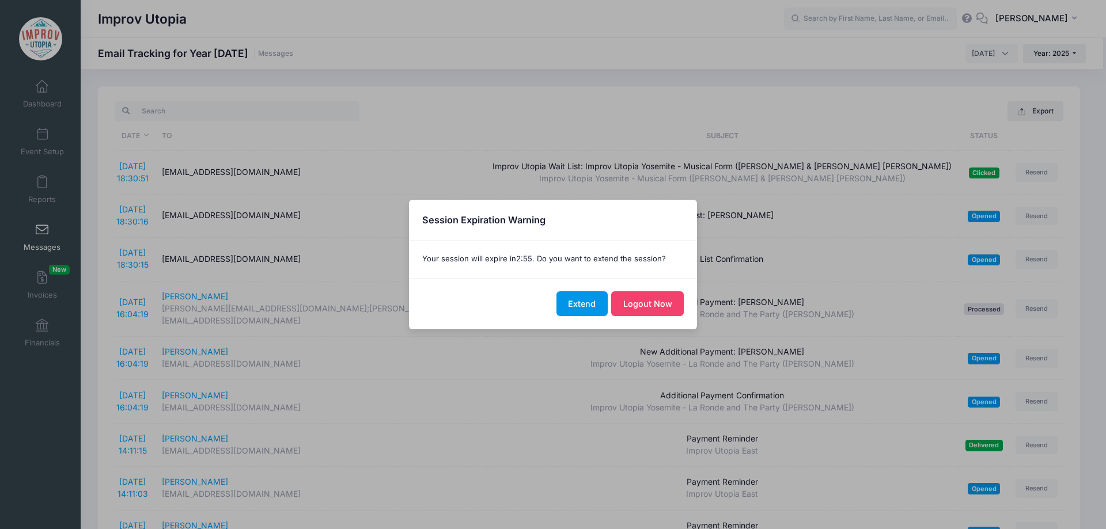
click at [578, 304] on button "Extend" at bounding box center [581, 303] width 51 height 25
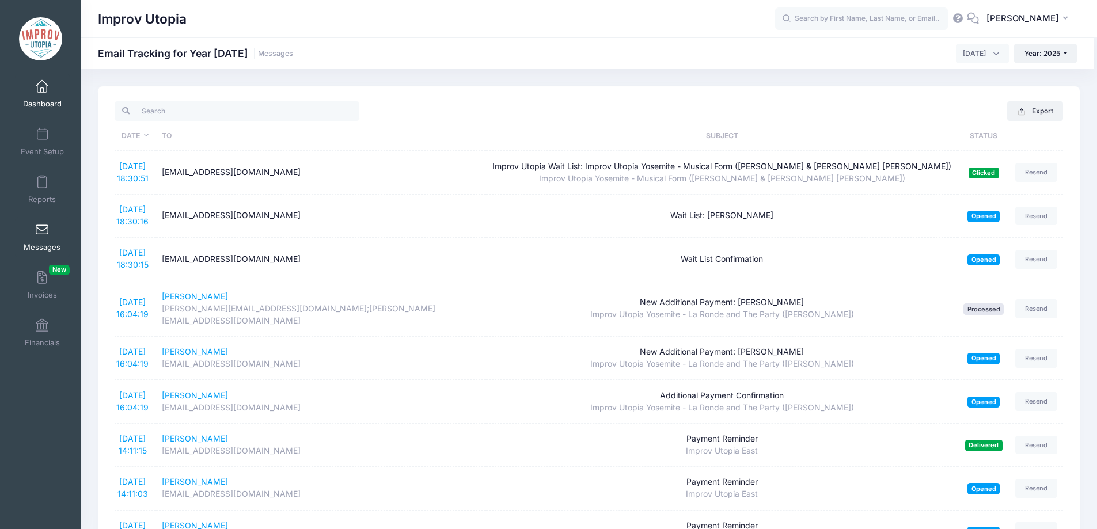
click at [42, 86] on span at bounding box center [42, 87] width 0 height 13
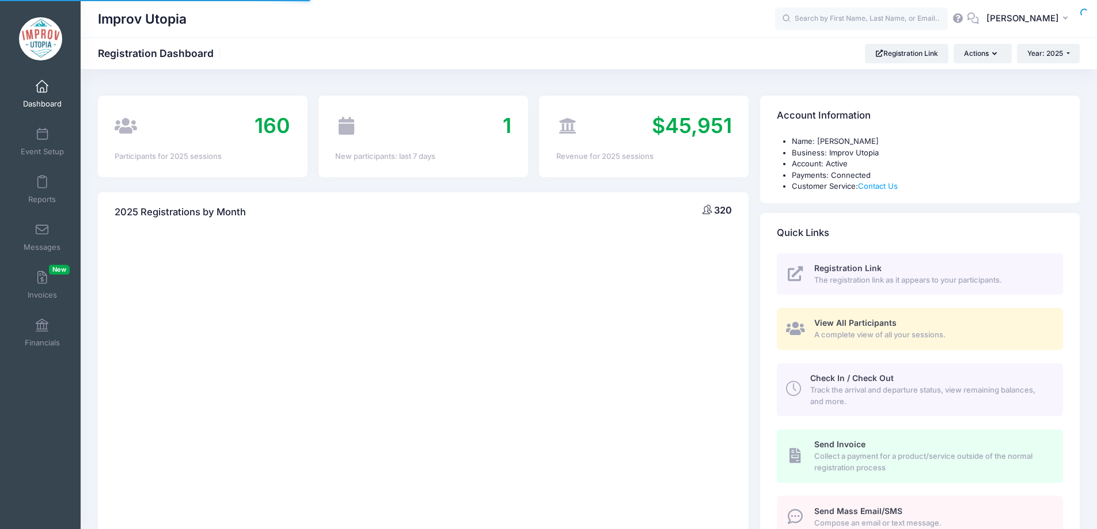
select select
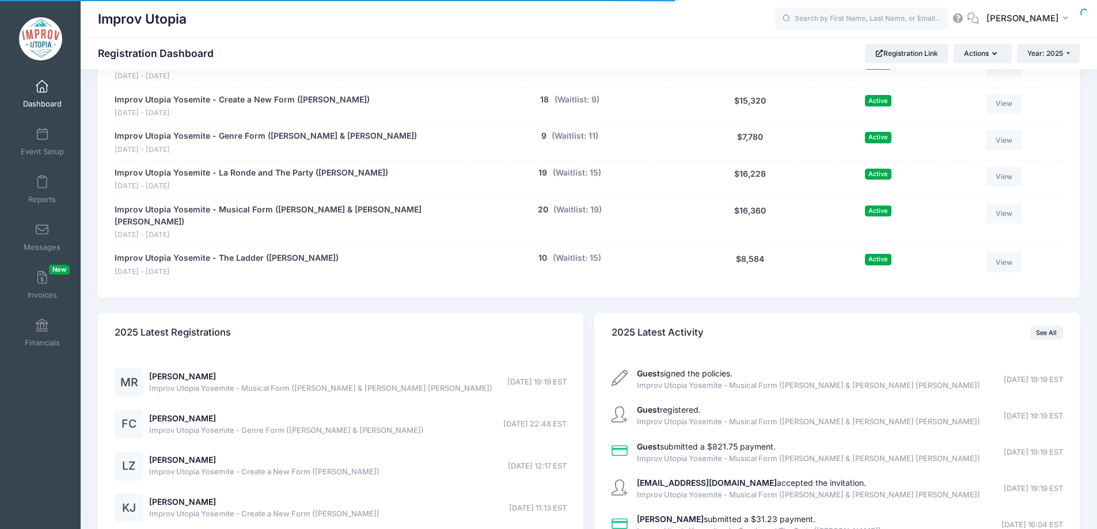
scroll to position [890, 0]
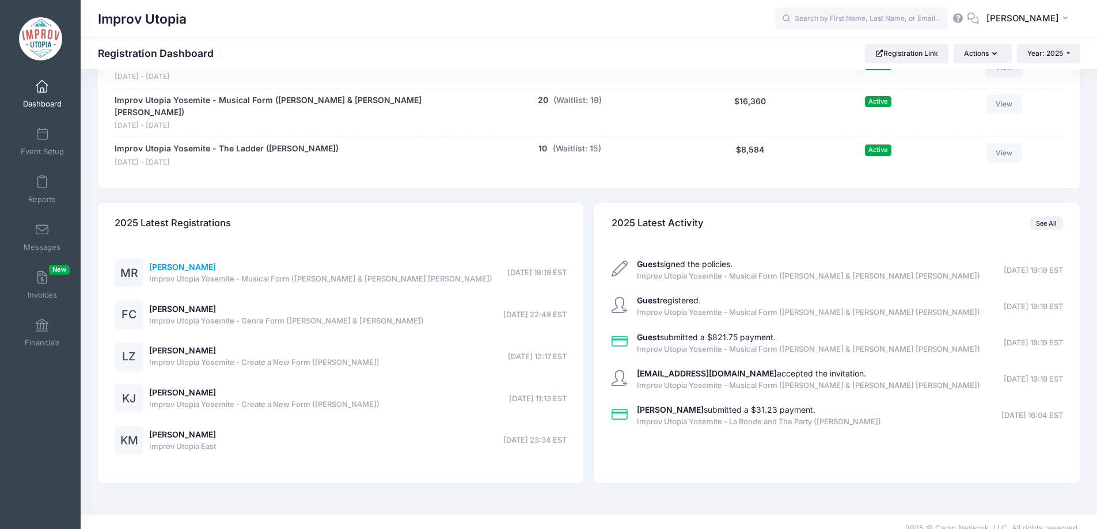
click at [209, 262] on link "[PERSON_NAME]" at bounding box center [182, 267] width 67 height 10
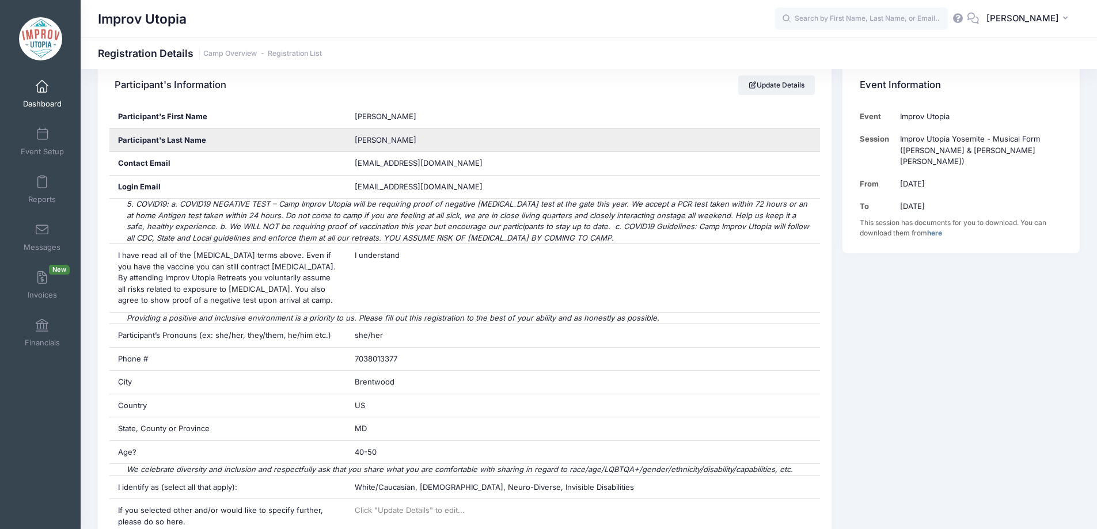
scroll to position [214, 0]
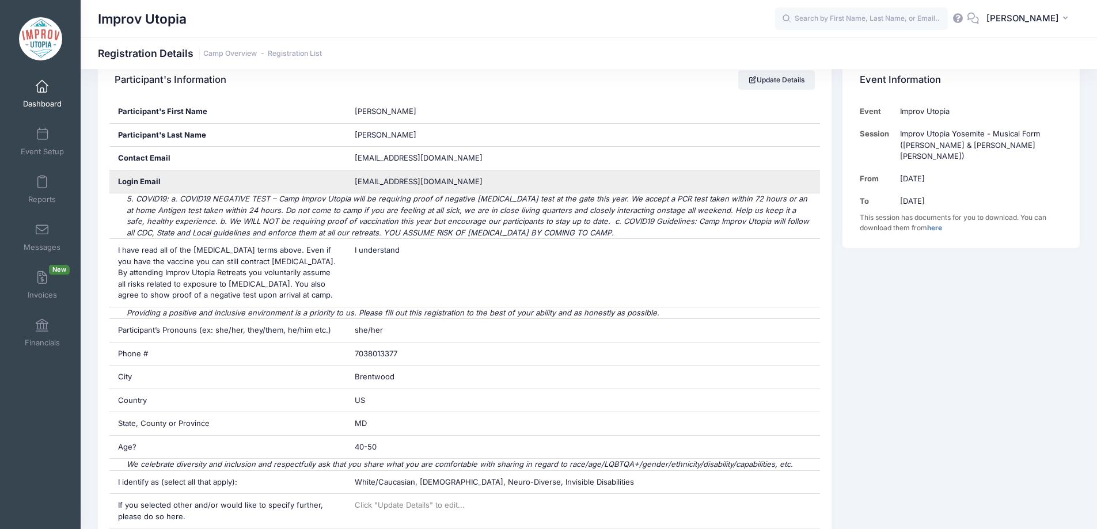
click at [411, 179] on span "[EMAIL_ADDRESS][DOMAIN_NAME]" at bounding box center [427, 182] width 144 height 12
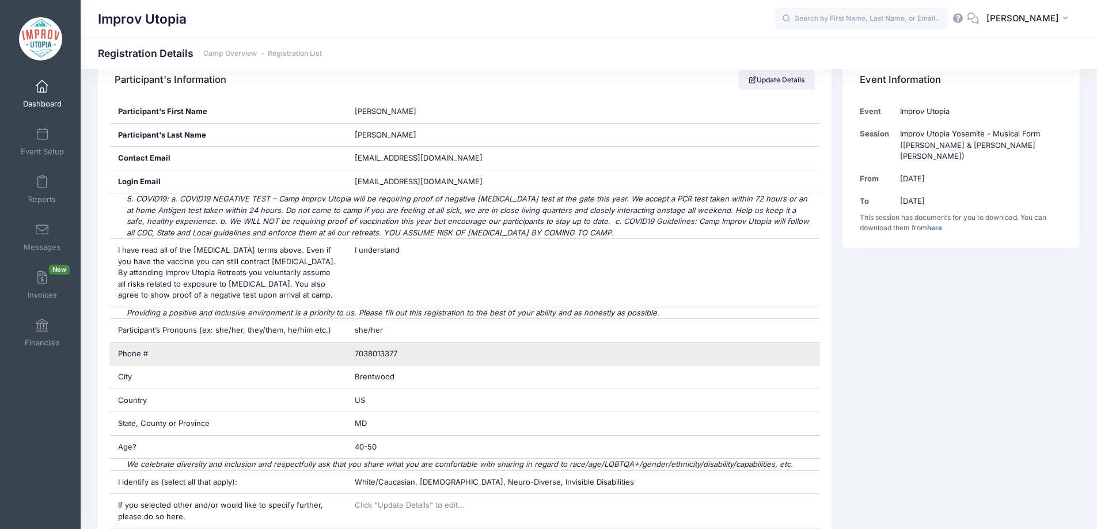
click at [374, 352] on span "7038013377" at bounding box center [376, 353] width 43 height 9
copy div "7038013377"
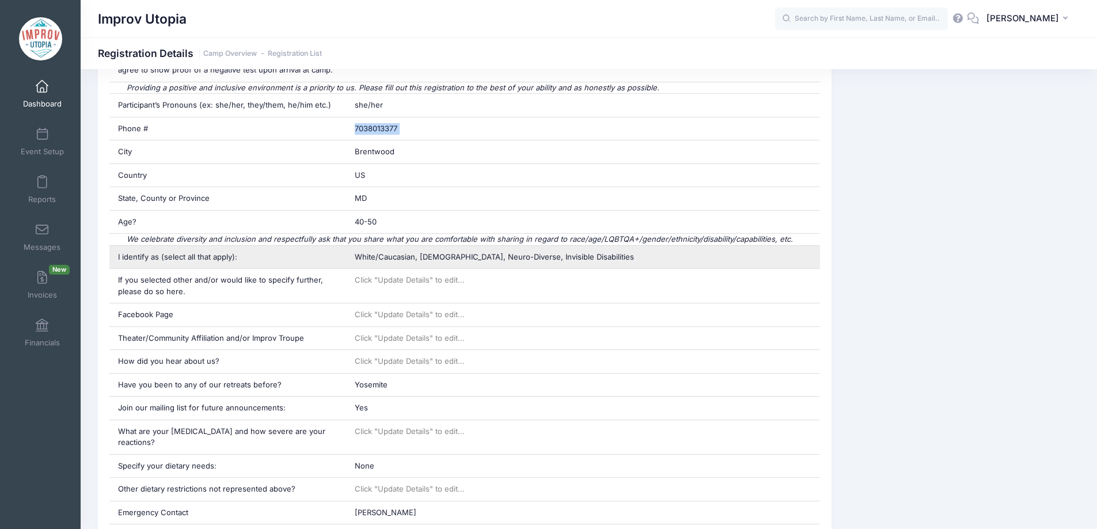
scroll to position [439, 0]
click at [434, 249] on div "White/Caucasian, [DEMOGRAPHIC_DATA], Neuro-Diverse, Invisible Disabilities" at bounding box center [583, 256] width 474 height 23
copy div "White/Caucasian, [DEMOGRAPHIC_DATA], Neuro-Diverse, Invisible Disabilities"
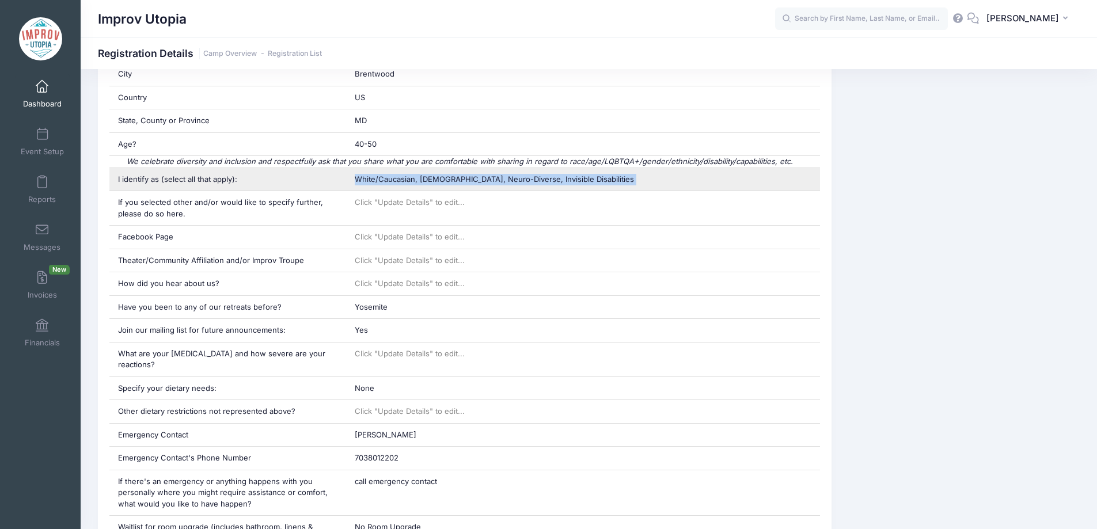
scroll to position [636, 0]
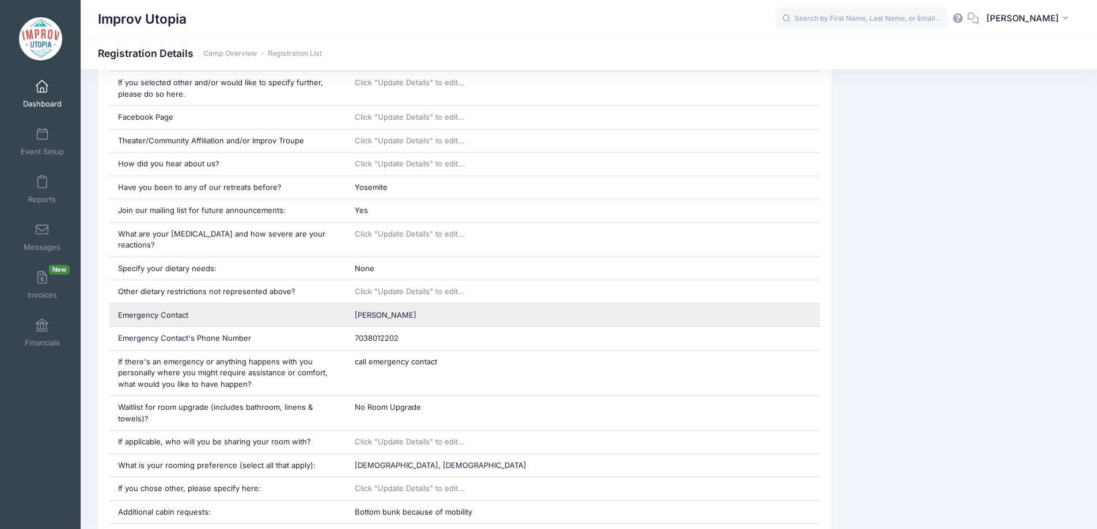
click at [395, 310] on span "[PERSON_NAME]" at bounding box center [386, 314] width 62 height 9
copy div "[PERSON_NAME]"
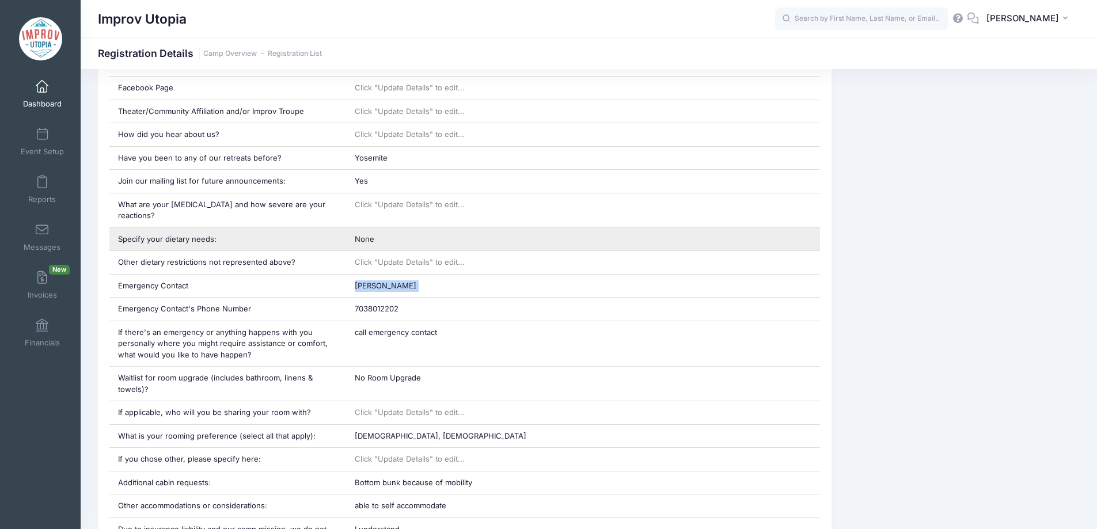
scroll to position [735, 0]
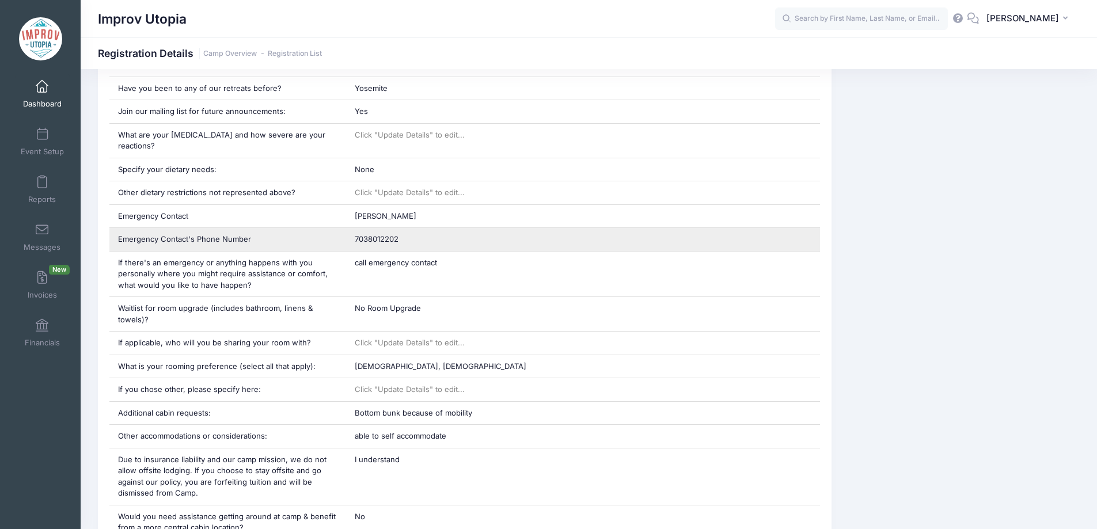
click at [397, 234] on span "7038012202" at bounding box center [377, 238] width 44 height 9
copy div "7038012202"
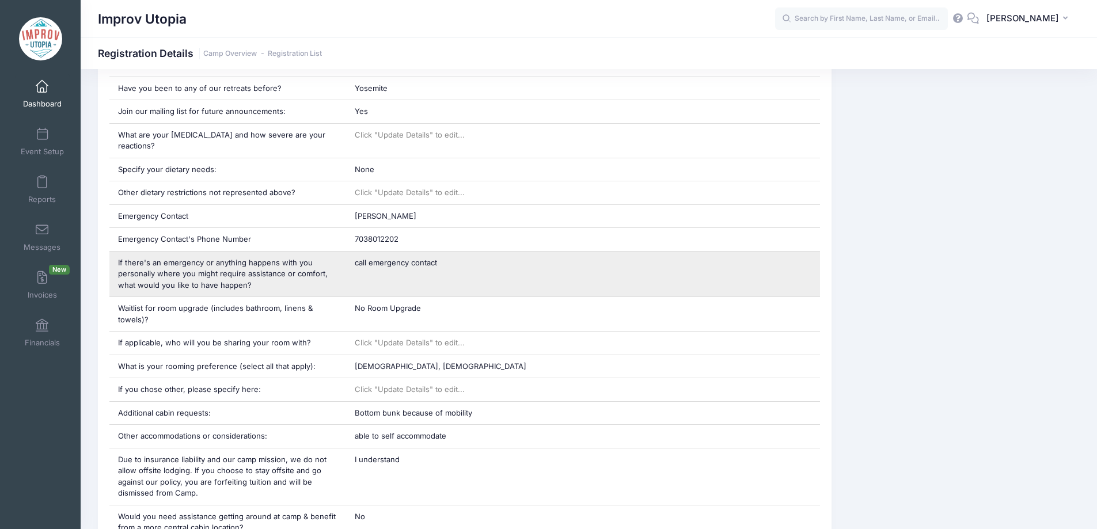
click at [378, 258] on span "call emergency contact" at bounding box center [396, 262] width 82 height 9
copy div "call emergency contact"
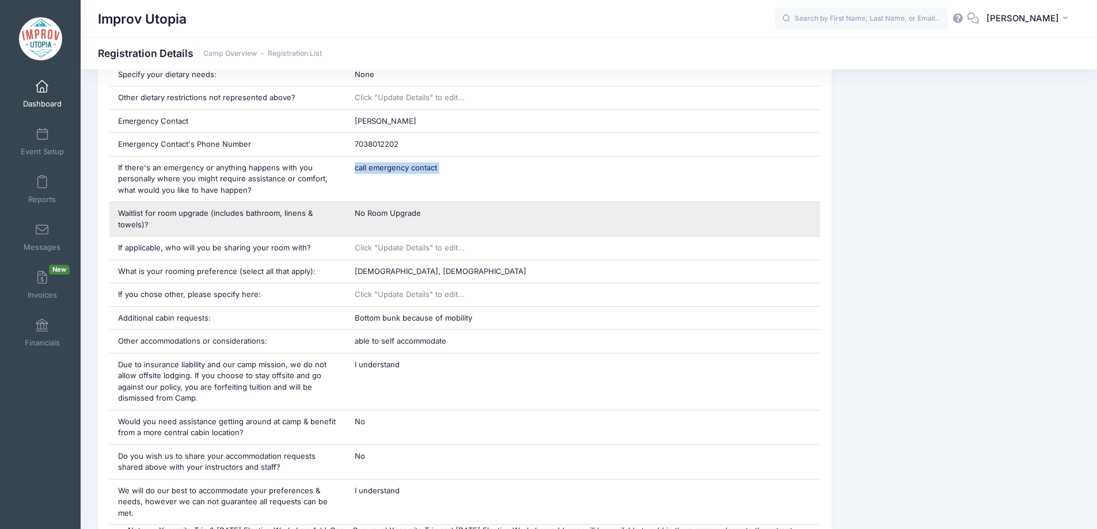
scroll to position [831, 0]
click at [413, 202] on div "No Room Upgrade" at bounding box center [583, 219] width 474 height 34
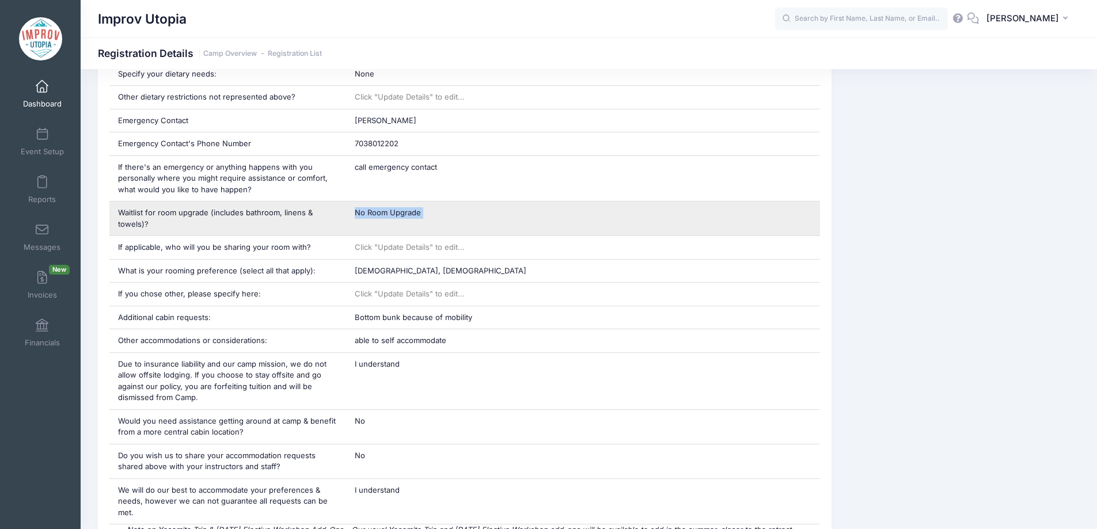
click at [413, 202] on div "No Room Upgrade" at bounding box center [583, 219] width 474 height 34
copy div "No Room Upgrade"
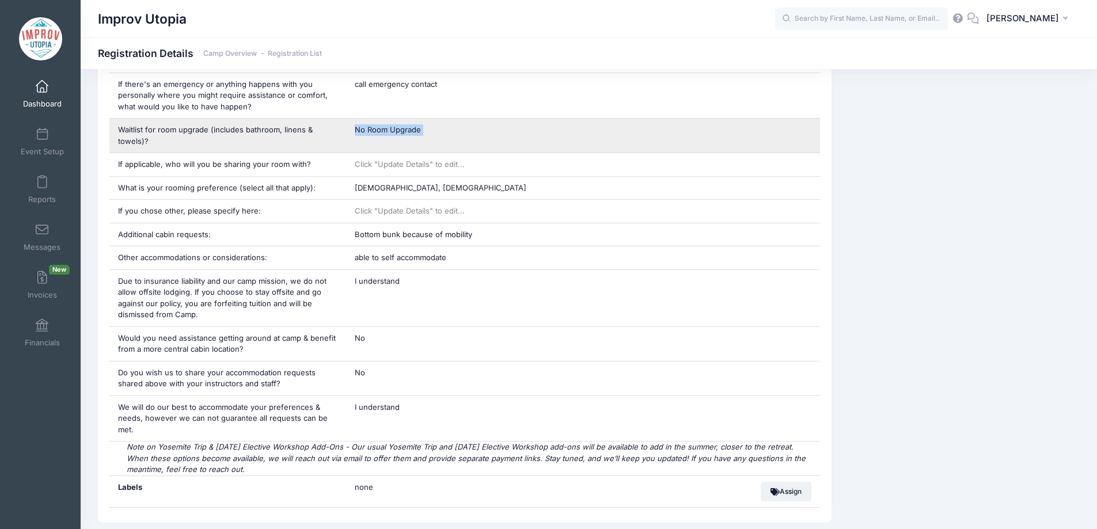
scroll to position [934, 0]
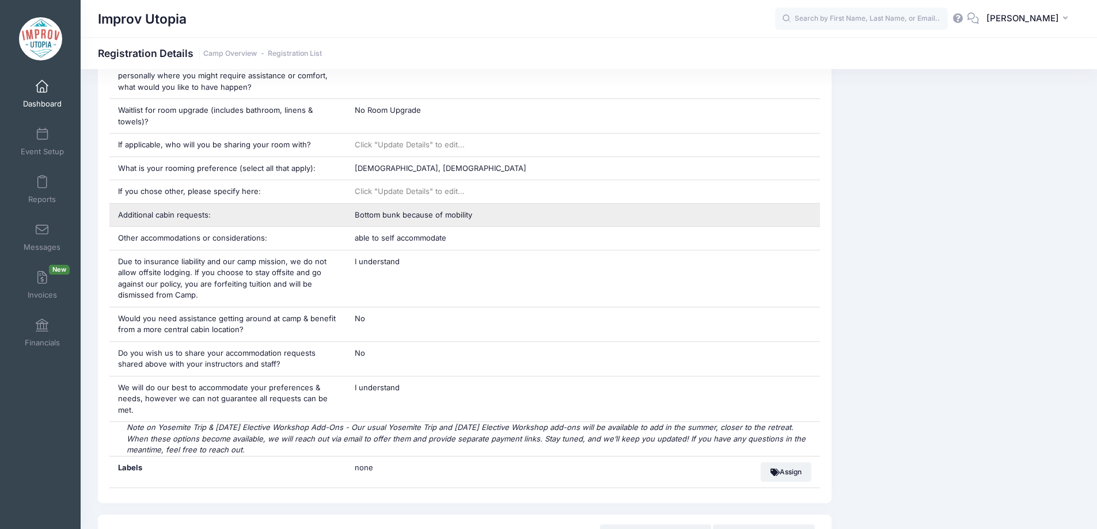
click at [421, 208] on div "Bottom bunk because of mobility" at bounding box center [583, 215] width 474 height 23
copy div "Bottom bunk because of mobility"
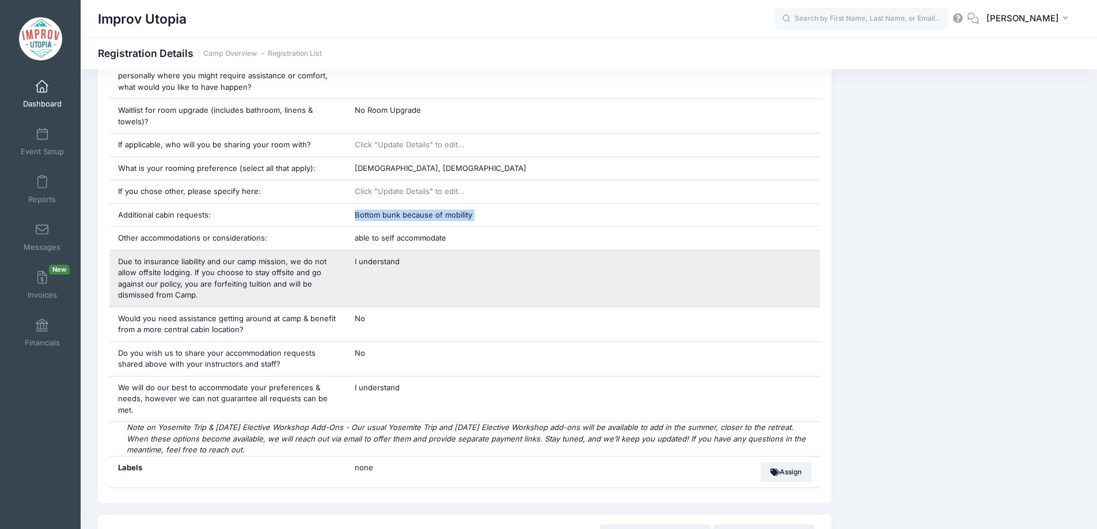
scroll to position [985, 0]
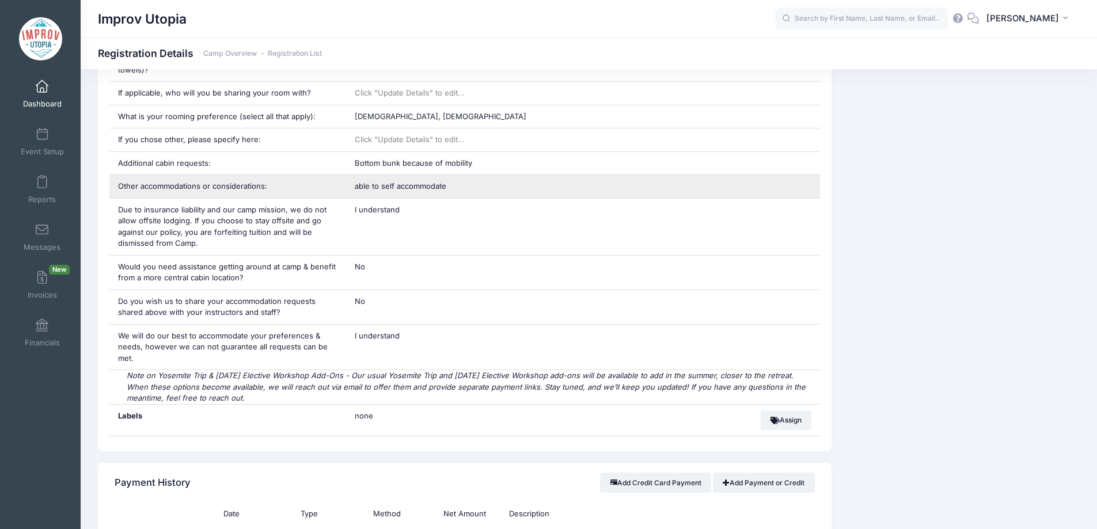
click at [417, 181] on span "able to self accommodate" at bounding box center [401, 185] width 92 height 9
copy div "able to self accommodate"
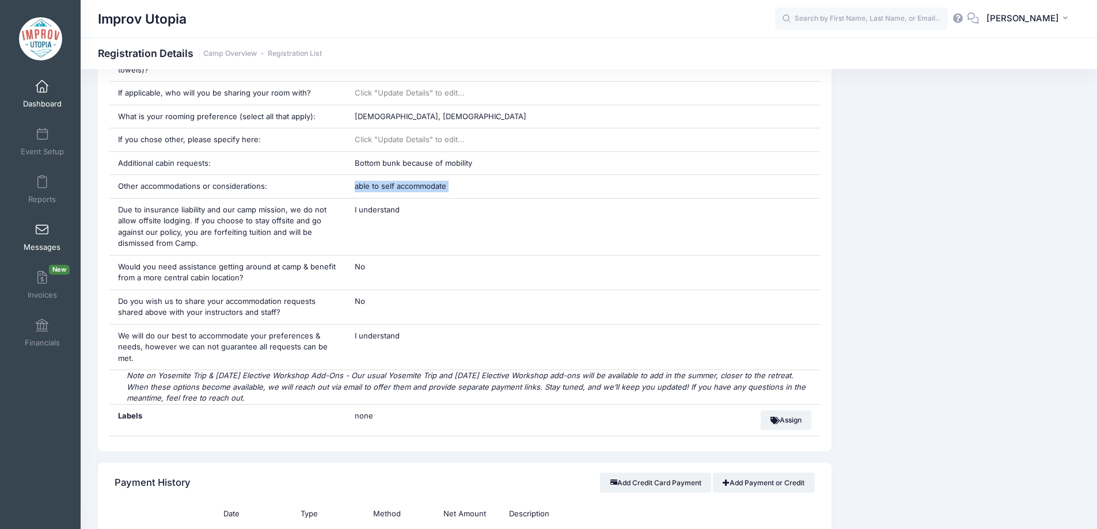
click at [42, 225] on span at bounding box center [42, 230] width 0 height 13
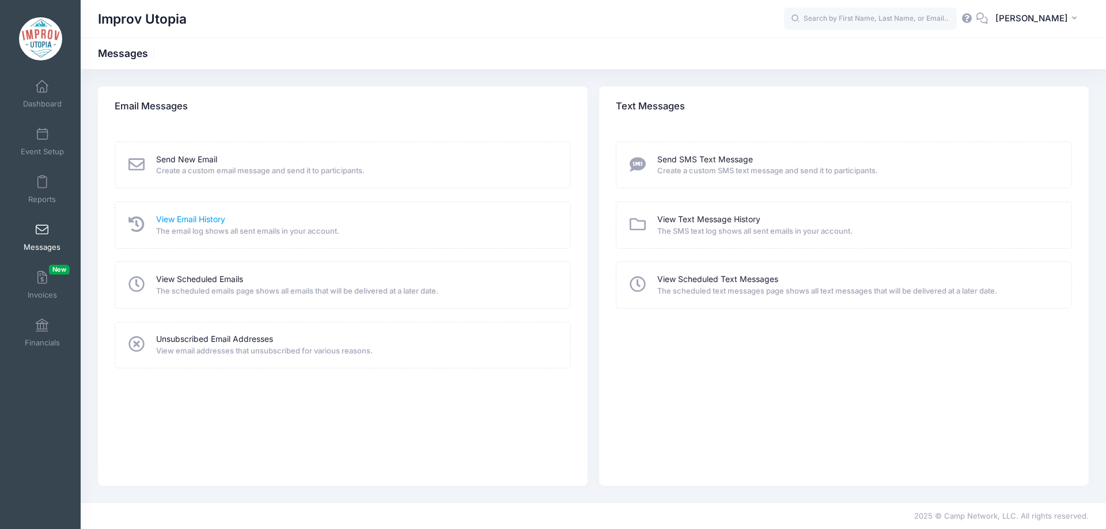
click at [200, 219] on link "View Email History" at bounding box center [190, 220] width 69 height 12
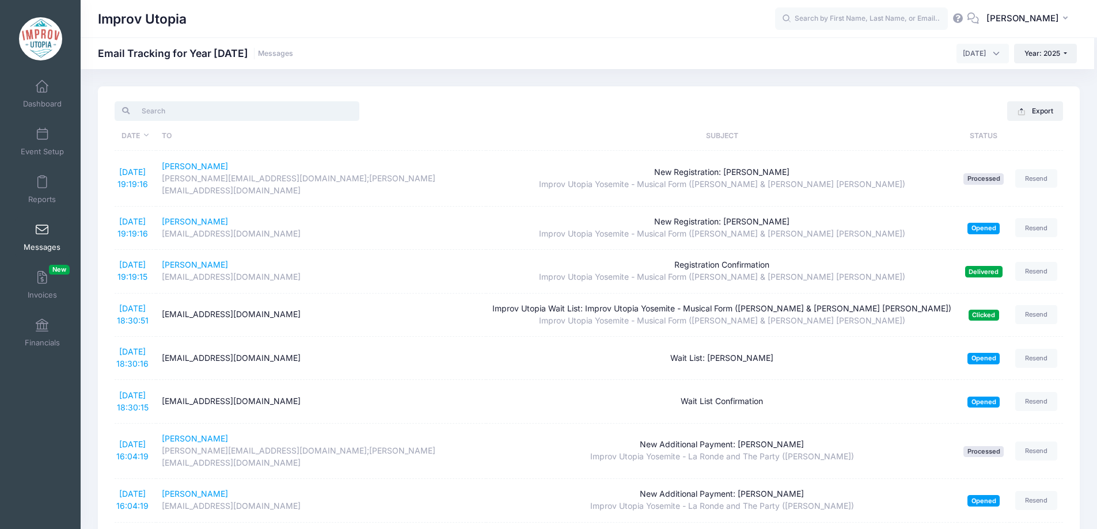
click at [180, 117] on input "search" at bounding box center [237, 111] width 245 height 20
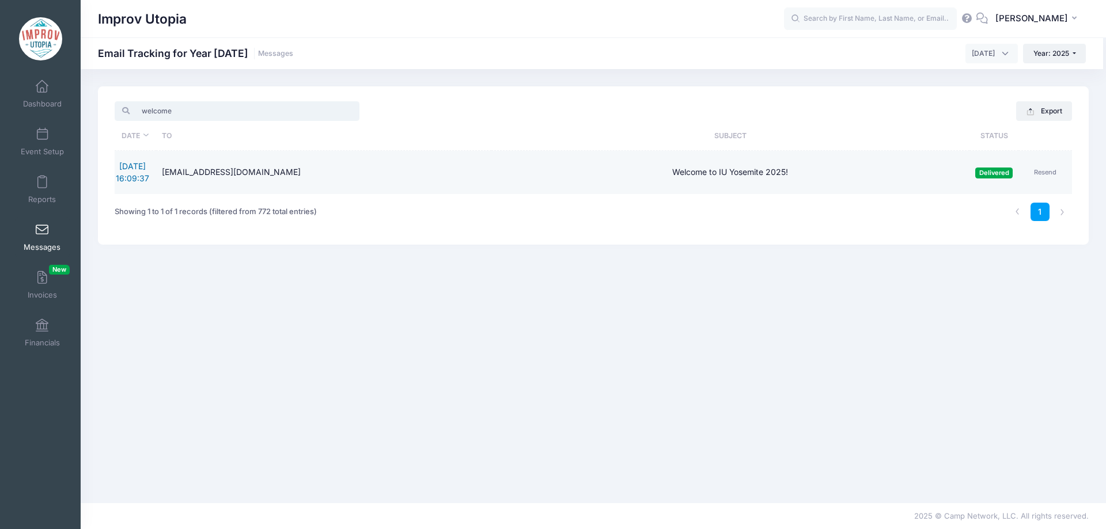
type input "welcome"
click at [136, 175] on link "8/2/2025 16:09:37" at bounding box center [132, 172] width 33 height 22
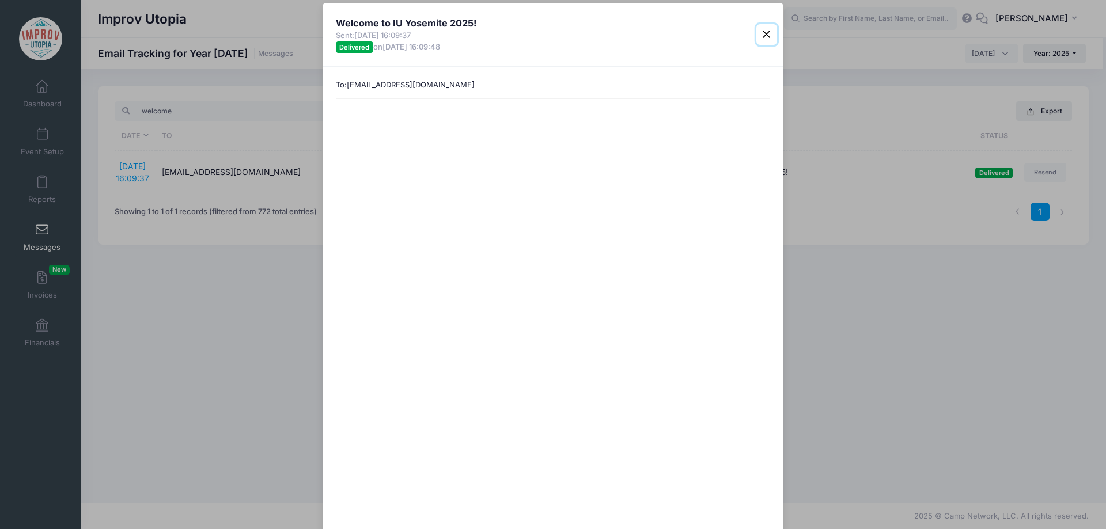
click at [771, 32] on button "Close" at bounding box center [766, 34] width 21 height 21
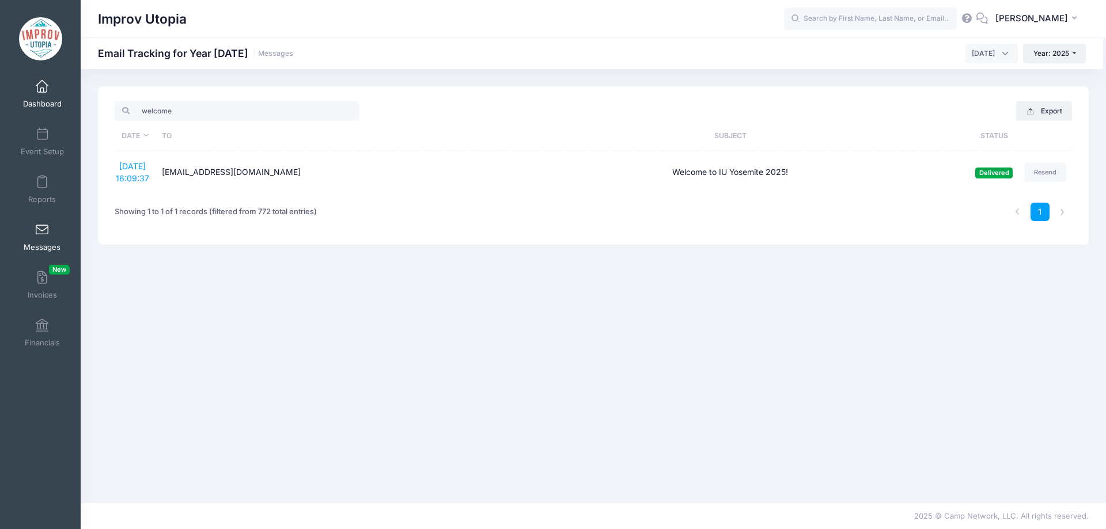
click at [42, 97] on link "Dashboard" at bounding box center [42, 94] width 55 height 40
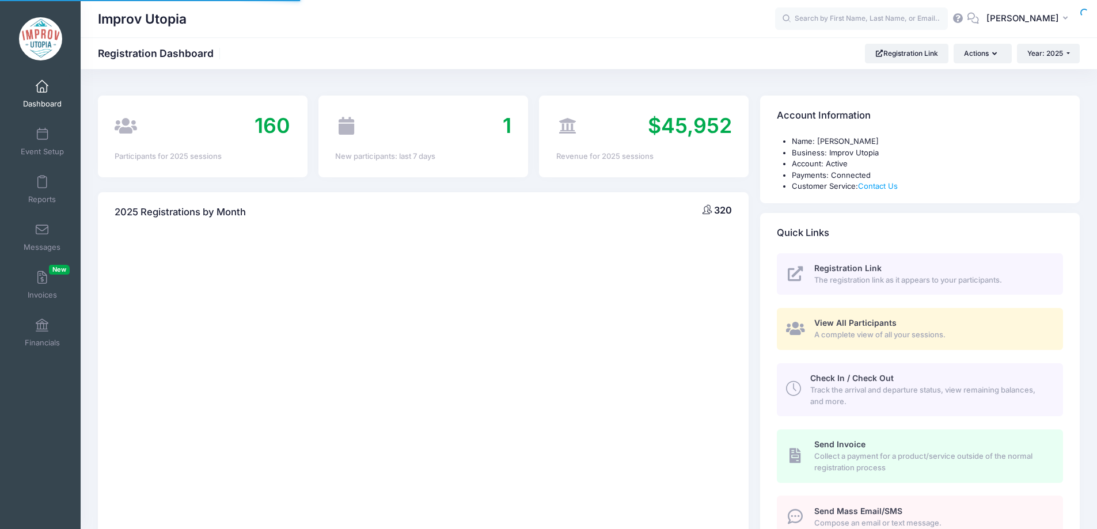
select select
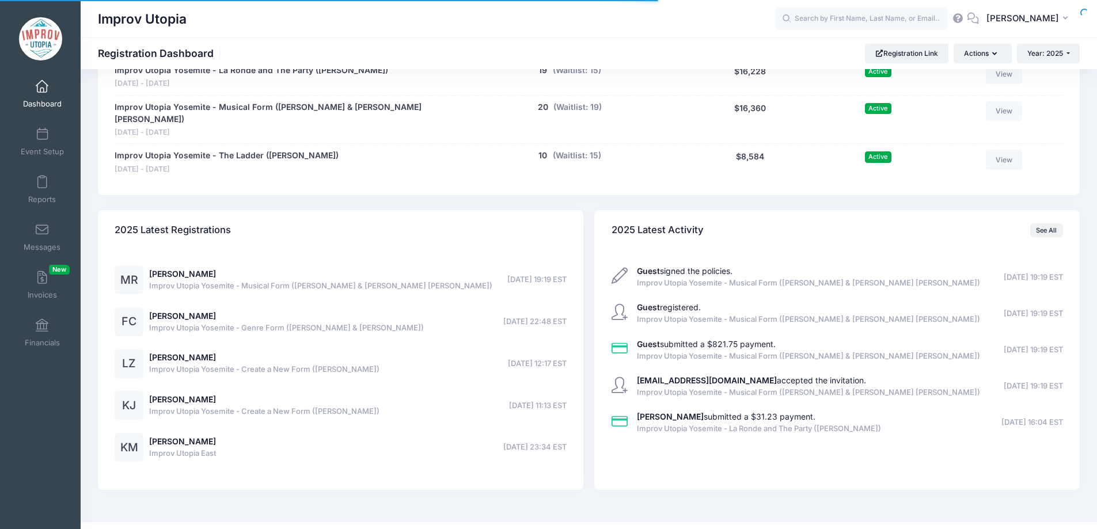
scroll to position [890, 0]
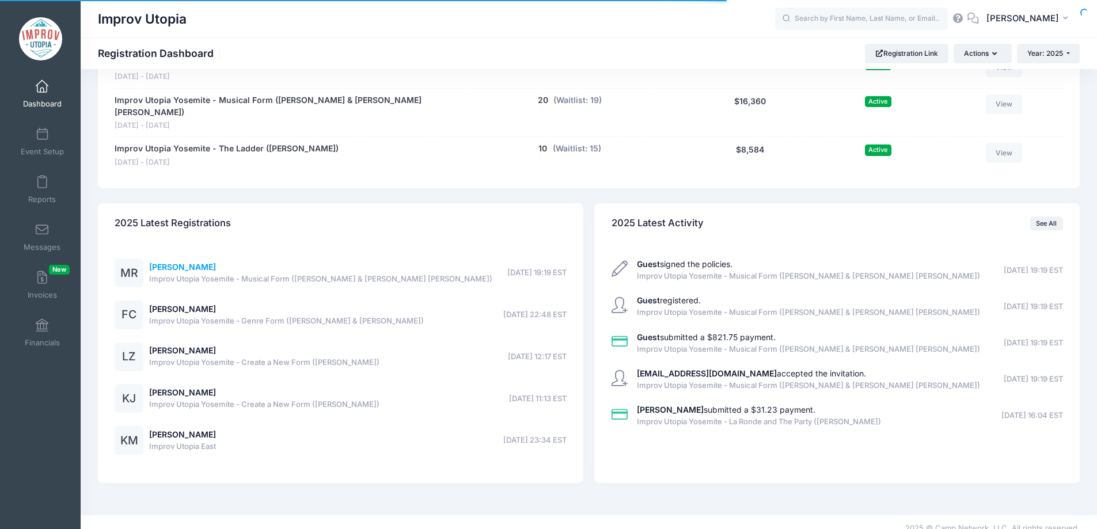
click at [177, 262] on link "[PERSON_NAME]" at bounding box center [182, 267] width 67 height 10
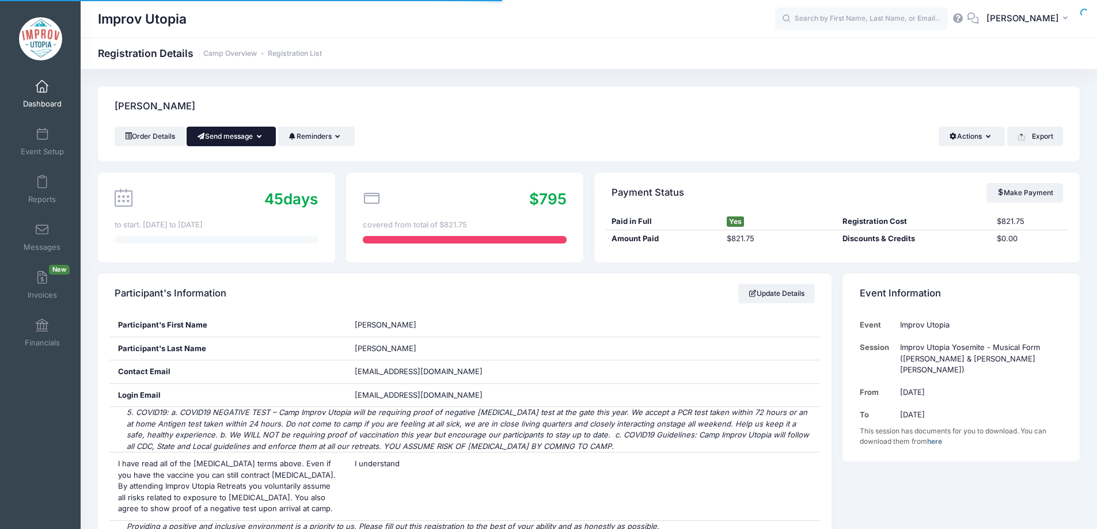
click at [230, 143] on button "Send message" at bounding box center [231, 137] width 89 height 20
click at [235, 173] on link "Send Email" at bounding box center [240, 165] width 70 height 22
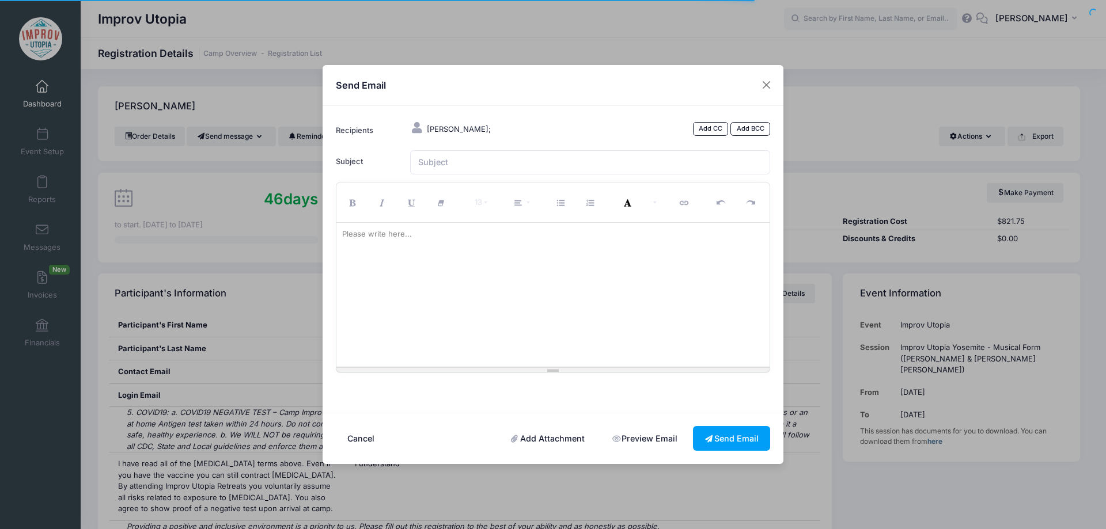
click at [433, 275] on div at bounding box center [553, 295] width 434 height 144
paste div
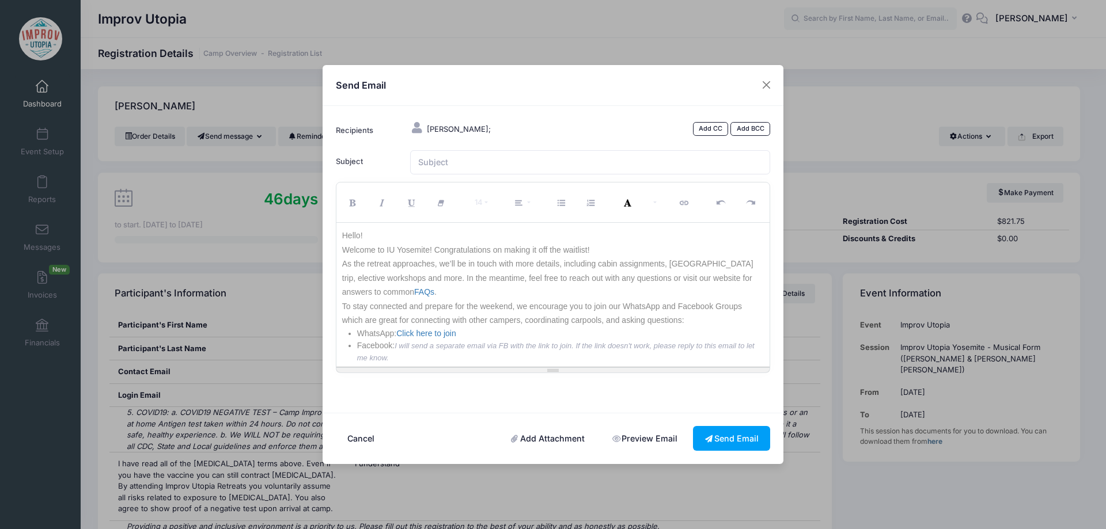
click at [345, 267] on p "As the retreat approaches, we’ll be in touch with more details, including cabin…" at bounding box center [553, 278] width 422 height 43
click at [443, 264] on p "As the retreat approaches, we’ll be in touch with more details, including cabin…" at bounding box center [553, 278] width 422 height 43
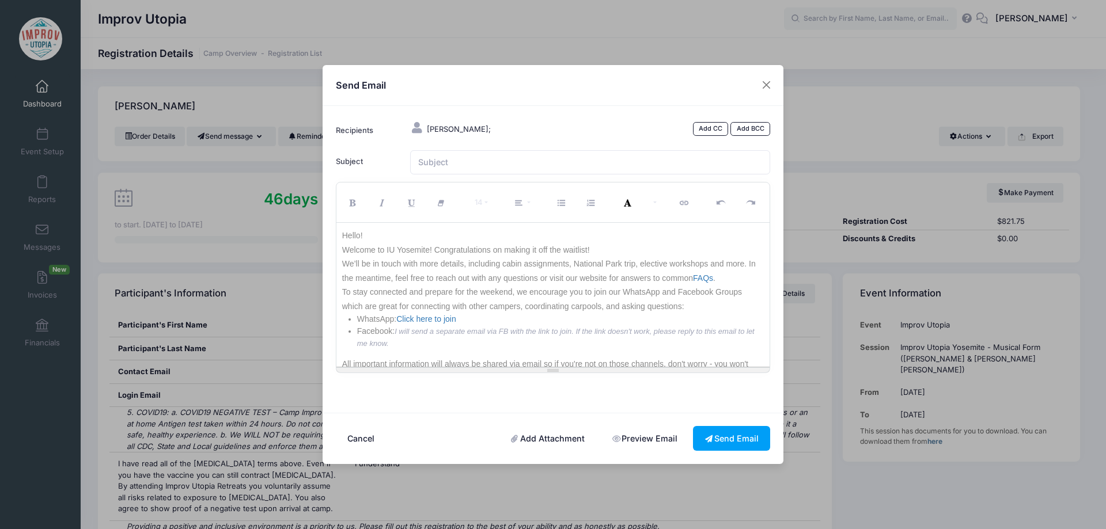
click at [404, 266] on p "We’ll be in touch with more details, including cabin assignments, National Park…" at bounding box center [553, 271] width 422 height 28
click at [495, 264] on p "We’ll be in touch with more details, including cabin assignments, National Park…" at bounding box center [553, 271] width 422 height 28
click at [529, 265] on p "We’ll be in touch soon with your cabin assignments, [GEOGRAPHIC_DATA] trip, ele…" at bounding box center [553, 271] width 422 height 28
click at [699, 263] on p "We’ll be in touch soon with your cabin assignments, [GEOGRAPHIC_DATA] trip, ele…" at bounding box center [553, 271] width 422 height 28
click at [541, 263] on p "We’ll be in touch soon with your cabin assignments and full weekend schedule. I…" at bounding box center [553, 271] width 422 height 28
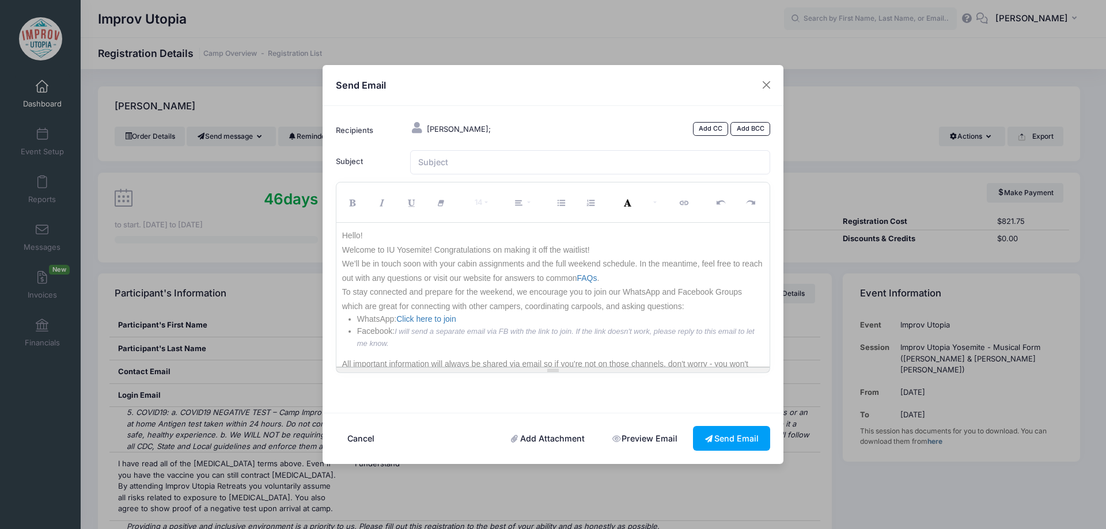
click at [699, 278] on p "We’ll be in touch soon with your cabin assignments and the full weekend schedul…" at bounding box center [553, 271] width 422 height 28
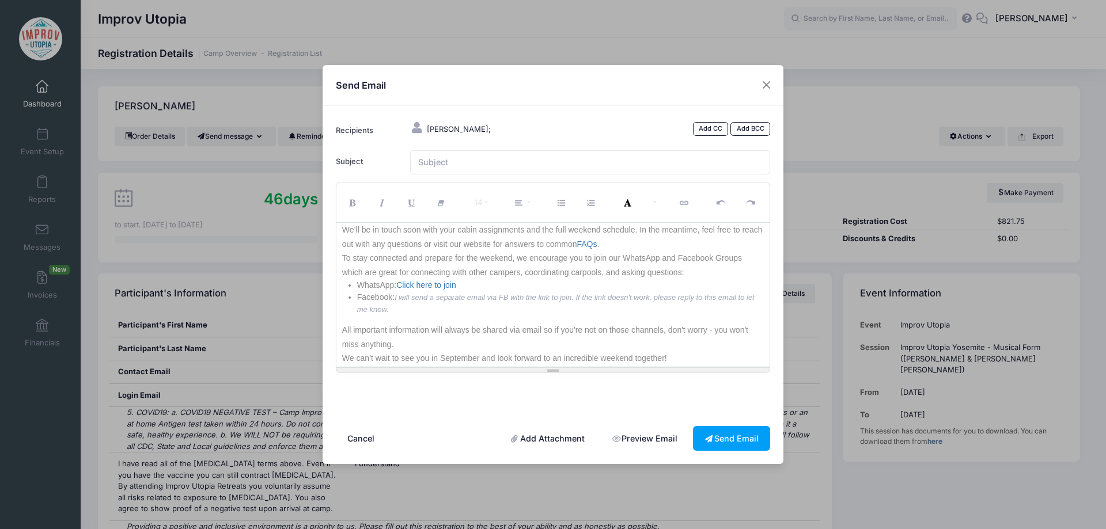
scroll to position [35, 0]
click at [676, 272] on p "To stay connected and prepare for the weekend, we encourage you to join our Wha…" at bounding box center [553, 265] width 422 height 28
click at [641, 277] on p "To stay connected and prepare for the weekend, we encourage you to join our Wha…" at bounding box center [553, 265] width 422 height 28
click at [611, 286] on li "WhatsApp: Click here to join" at bounding box center [560, 285] width 407 height 12
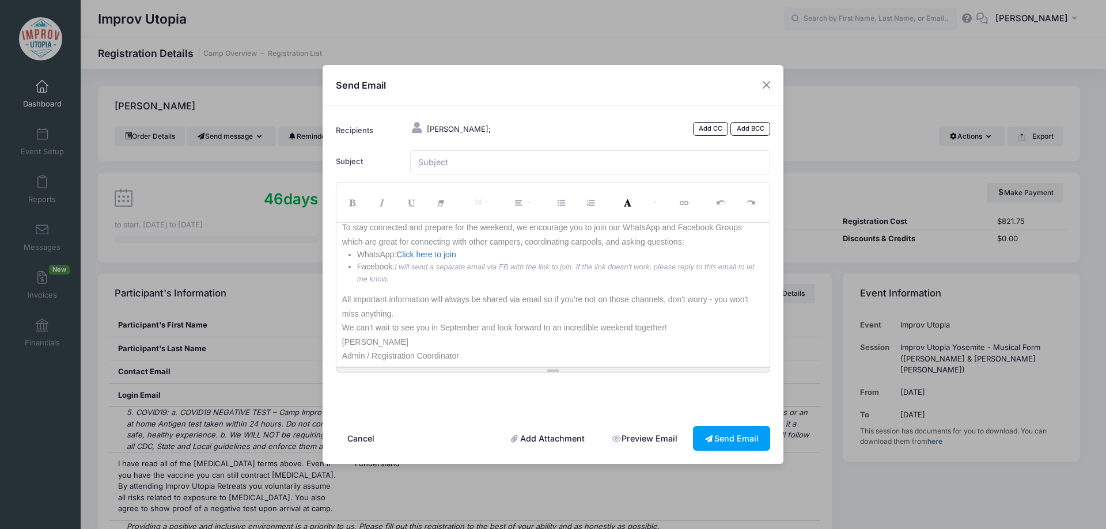
scroll to position [67, 0]
click at [418, 272] on li "Facebook: I will send a separate email via FB with the link to join. If the lin…" at bounding box center [560, 271] width 407 height 24
click at [356, 263] on ul "WhatsApp: Click here to join Facebook: I will send a separate email via FB with…" at bounding box center [553, 265] width 422 height 36
click at [622, 249] on p "To stay connected and prepare for the weekend, we encourage you to join our Wha…" at bounding box center [553, 256] width 422 height 28
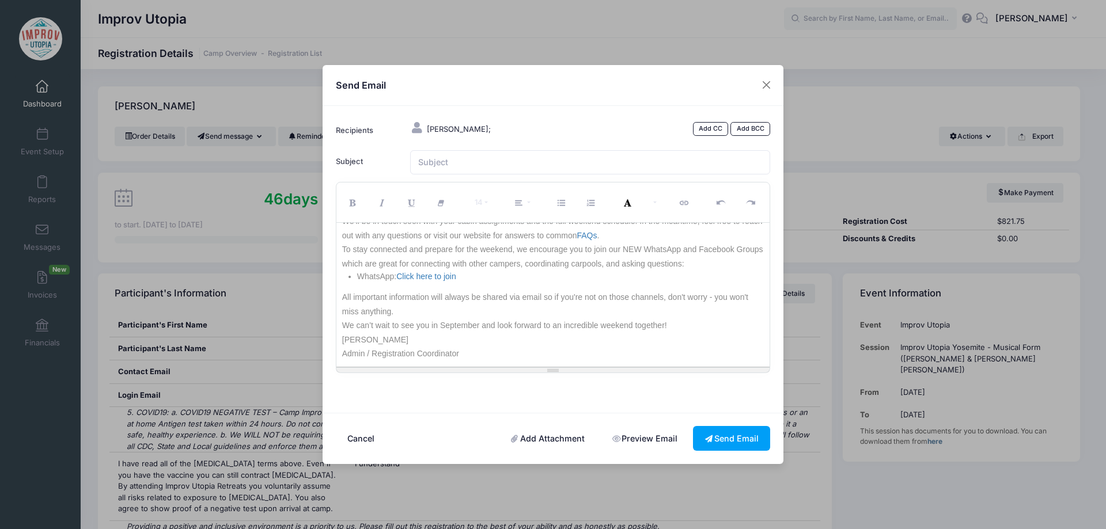
click at [685, 248] on p "To stay connected and prepare for the weekend, we encourage you to join our NEW…" at bounding box center [553, 256] width 422 height 28
click at [371, 260] on p "To stay connected and prepare for the weekend, we encourage you to join our NEW…" at bounding box center [553, 256] width 422 height 28
click at [733, 252] on p "To stay connected and prepare for the weekend, we encourage you to join our NEW…" at bounding box center [553, 256] width 422 height 28
click at [639, 269] on p "To stay connected and prepare for the weekend, we encourage you to join our NEW…" at bounding box center [553, 256] width 422 height 28
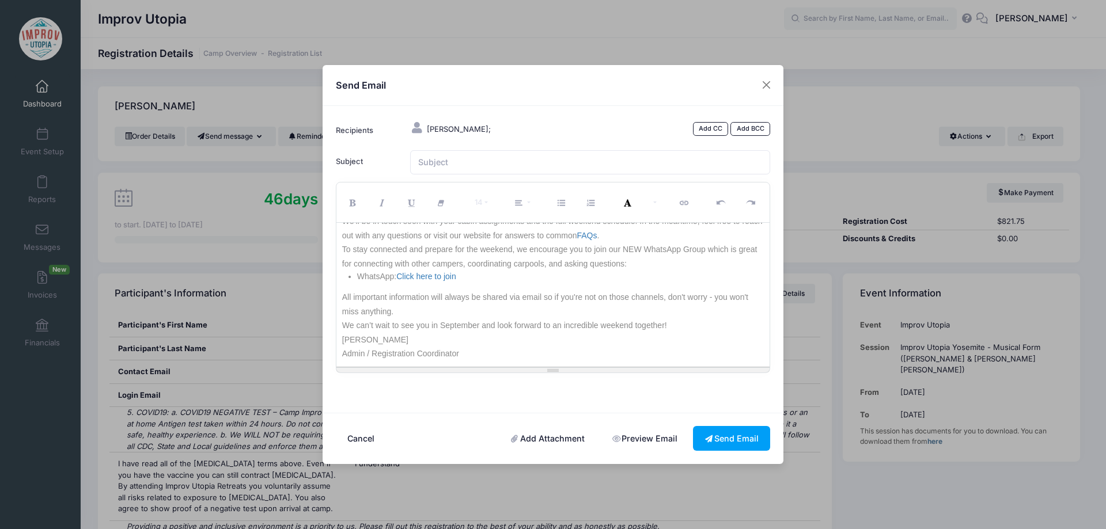
click at [600, 280] on li "WhatsApp: Click here to join" at bounding box center [560, 277] width 407 height 12
click at [540, 307] on p "All important information will always be shared via email so if you're not on t…" at bounding box center [553, 304] width 422 height 28
drag, startPoint x: 609, startPoint y: 299, endPoint x: 663, endPoint y: 294, distance: 54.9
click at [663, 294] on p "All important information will always be shared via email so if you're not on t…" at bounding box center [553, 304] width 422 height 28
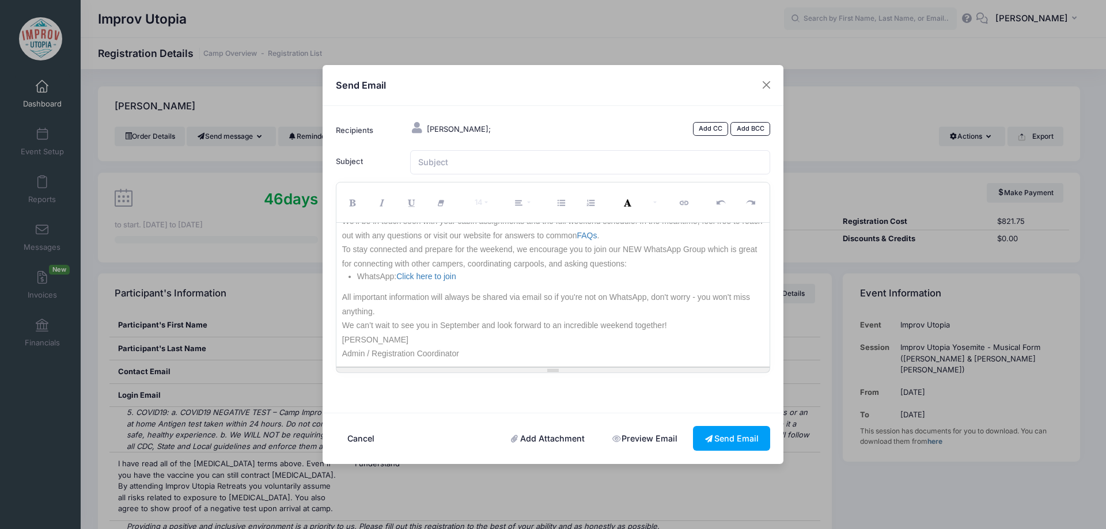
click at [650, 313] on p "All important information will always be shared via email so if you're not on W…" at bounding box center [553, 304] width 422 height 28
click at [619, 348] on p "Admin / Registration Coordinator" at bounding box center [553, 354] width 422 height 14
drag, startPoint x: 430, startPoint y: 325, endPoint x: 479, endPoint y: 324, distance: 48.4
click at [479, 324] on p "We can’t wait to see you in September and look forward to an incredible weekend…" at bounding box center [553, 326] width 422 height 14
click at [430, 327] on p "We can’t wait to see younext month and look forward to an incredible weekend to…" at bounding box center [553, 326] width 422 height 14
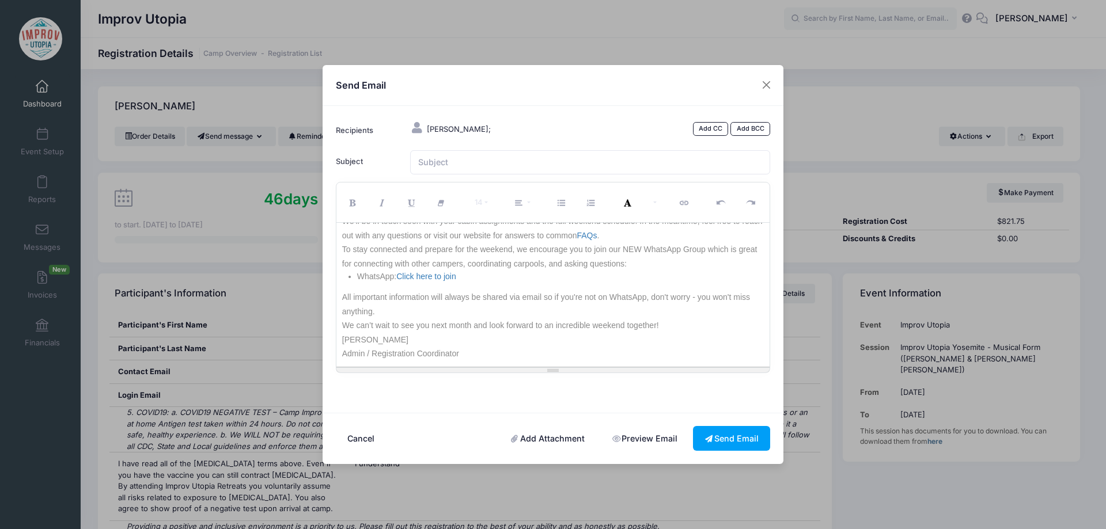
click at [488, 336] on p "[PERSON_NAME]" at bounding box center [553, 340] width 422 height 14
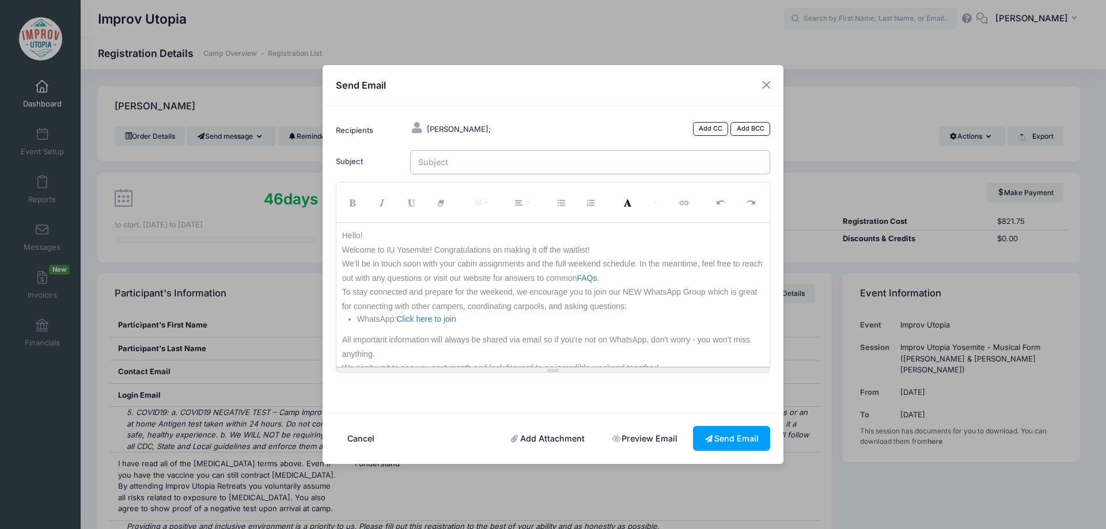
click at [475, 169] on input "Subject" at bounding box center [590, 162] width 361 height 25
type input "Welcome to IU Yosemite 2025!"
click at [596, 245] on p "Welcome to IU Yosemite! Congratulations on making it off the waitlist!" at bounding box center [553, 250] width 422 height 14
click at [640, 271] on p "We’ll be in touch soon with your cabin assignments and the full weekend schedul…" at bounding box center [553, 271] width 422 height 28
click at [526, 266] on p "We’ll be in touch soon with your cabin assignments and the full weekend schedul…" at bounding box center [553, 271] width 422 height 28
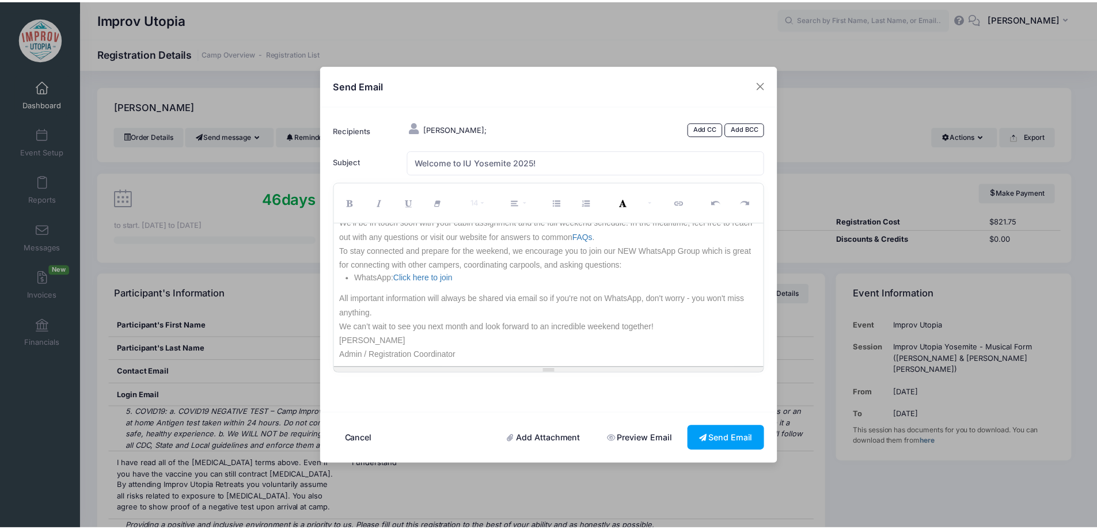
scroll to position [43, 0]
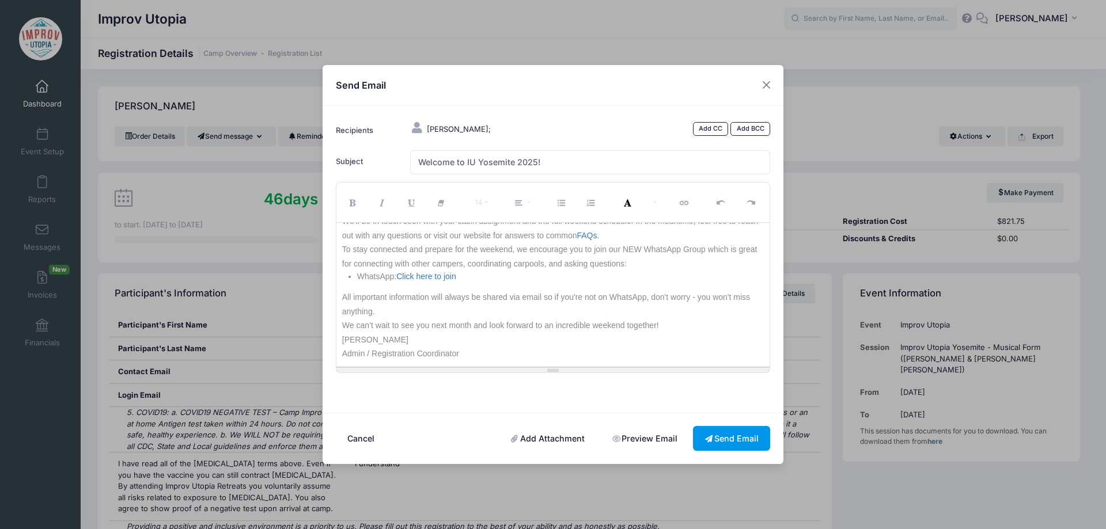
click at [728, 433] on button "Send Email" at bounding box center [731, 438] width 77 height 25
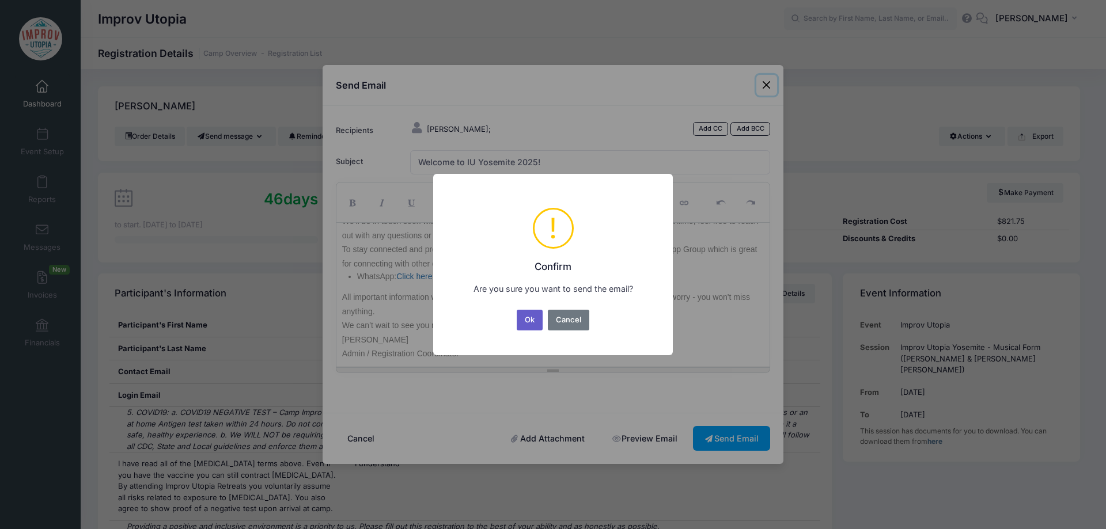
click at [522, 322] on button "Ok" at bounding box center [530, 320] width 26 height 21
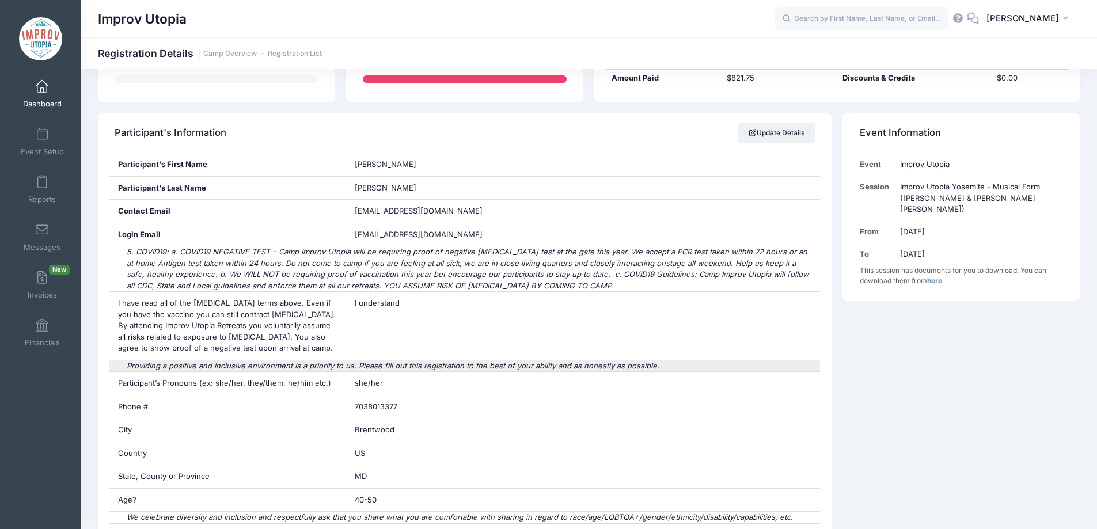
scroll to position [0, 0]
